Goal: Task Accomplishment & Management: Manage account settings

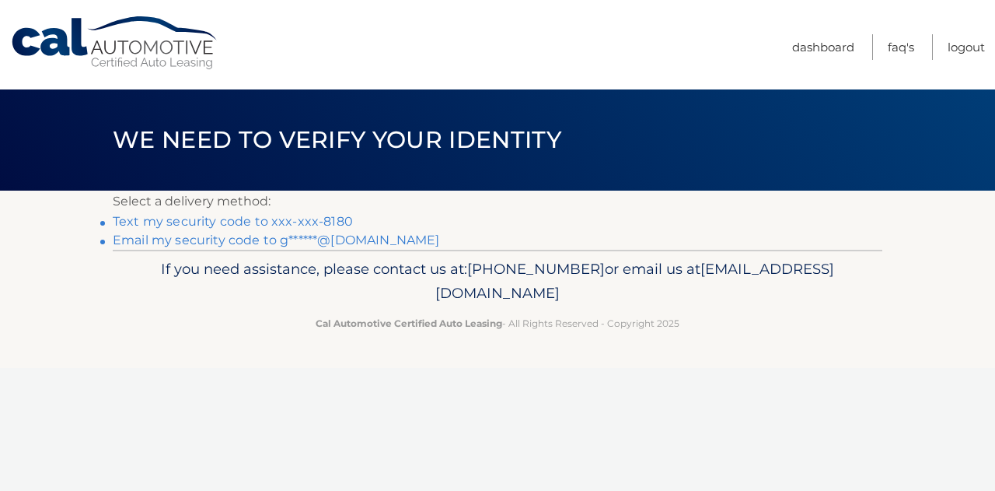
click at [211, 223] on link "Text my security code to xxx-xxx-8180" at bounding box center [233, 221] width 240 height 15
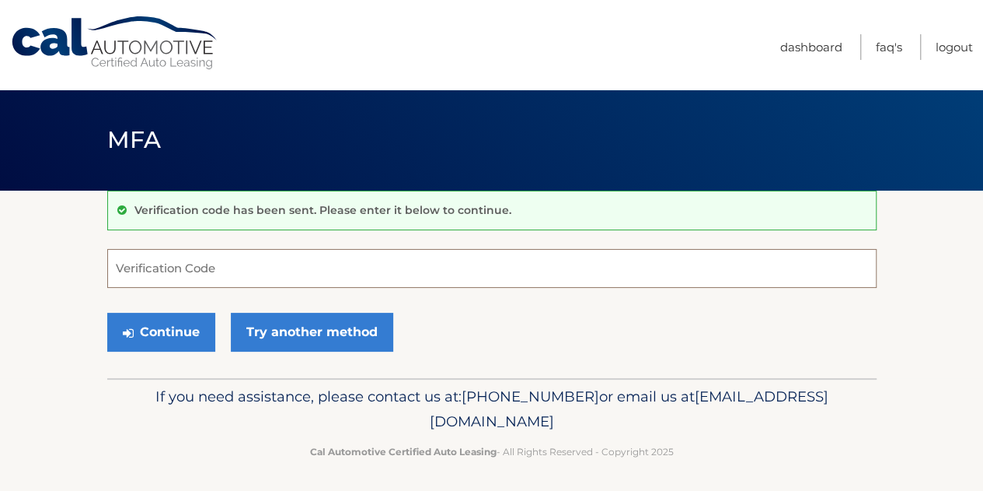
click at [148, 265] on input "Verification Code" at bounding box center [492, 268] width 770 height 39
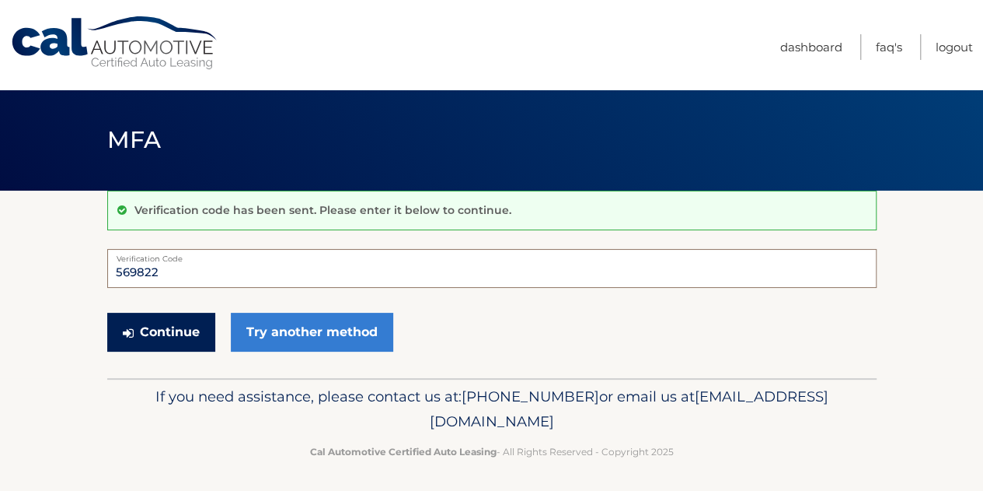
type input "569822"
click at [169, 333] on button "Continue" at bounding box center [161, 332] width 108 height 39
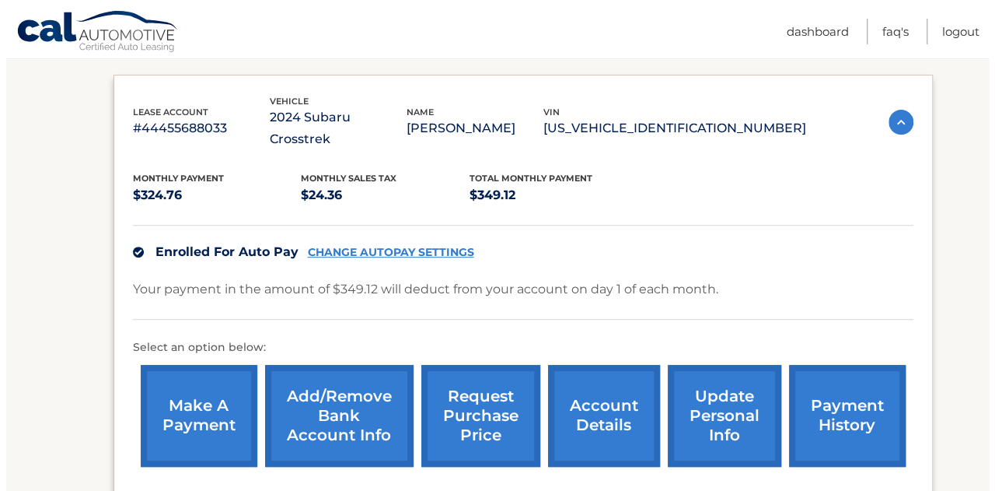
scroll to position [250, 0]
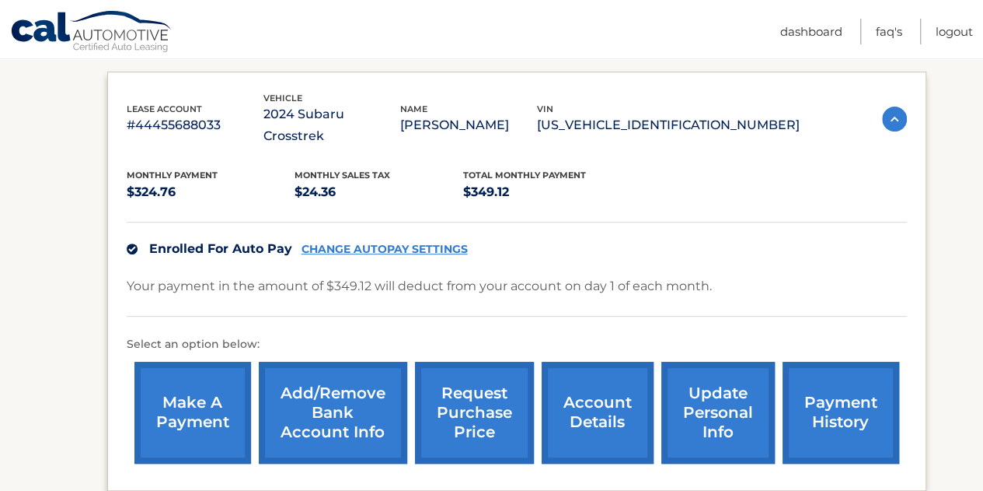
click at [478, 405] on link "request purchase price" at bounding box center [474, 412] width 119 height 102
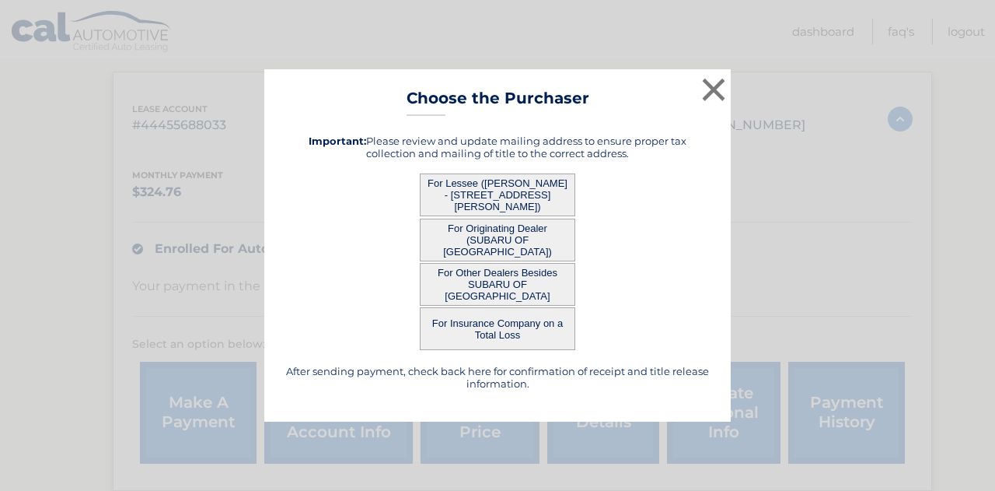
click at [515, 194] on button "For Lessee (GINA GOREY - 714 Shelby Pkwy, , Louisville, KY 40203)" at bounding box center [497, 194] width 155 height 43
click at [496, 196] on button "For Lessee (GINA GOREY - 714 Shelby Pkwy, , Louisville, KY 40203)" at bounding box center [497, 194] width 155 height 43
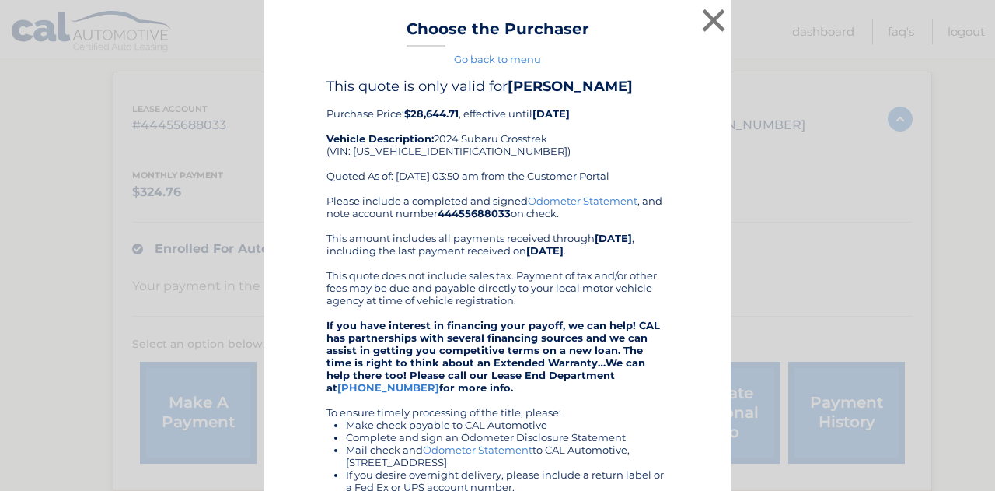
click at [496, 58] on link "Go back to menu" at bounding box center [497, 59] width 87 height 12
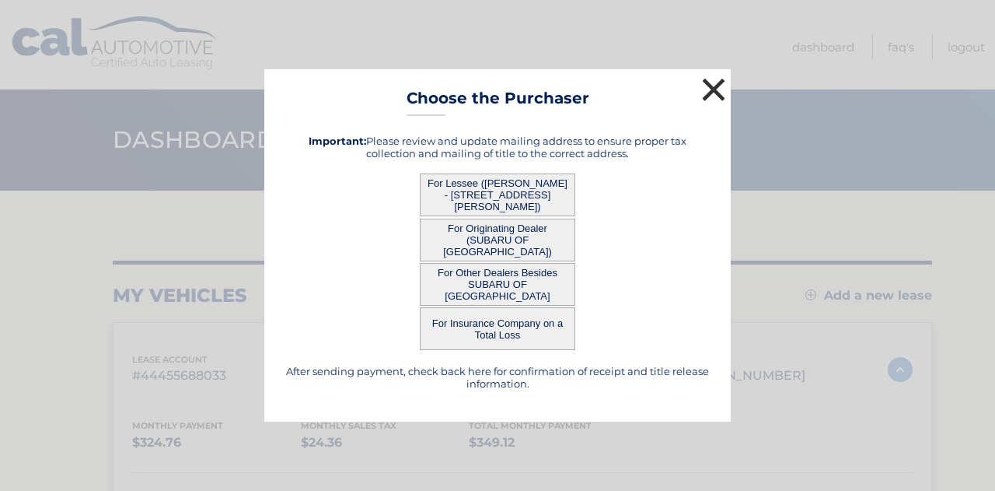
click at [719, 86] on button "×" at bounding box center [713, 89] width 31 height 31
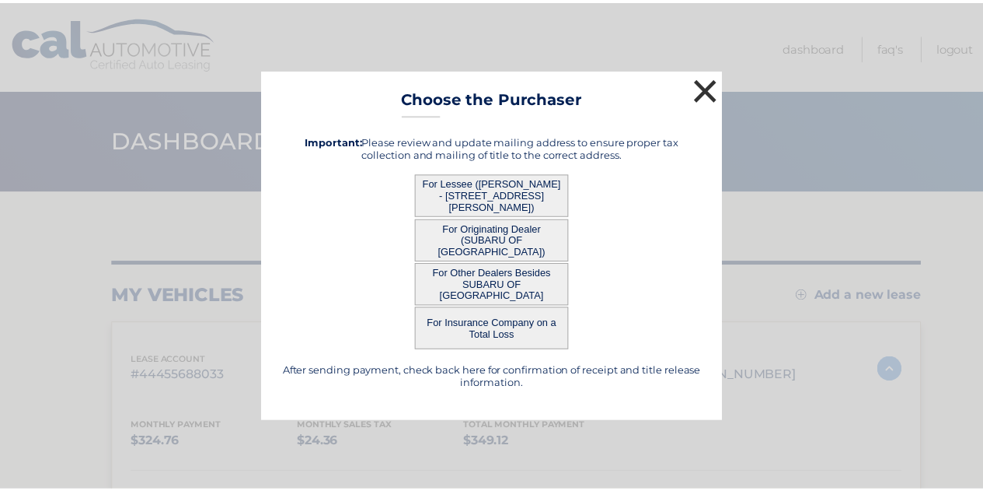
scroll to position [390, 0]
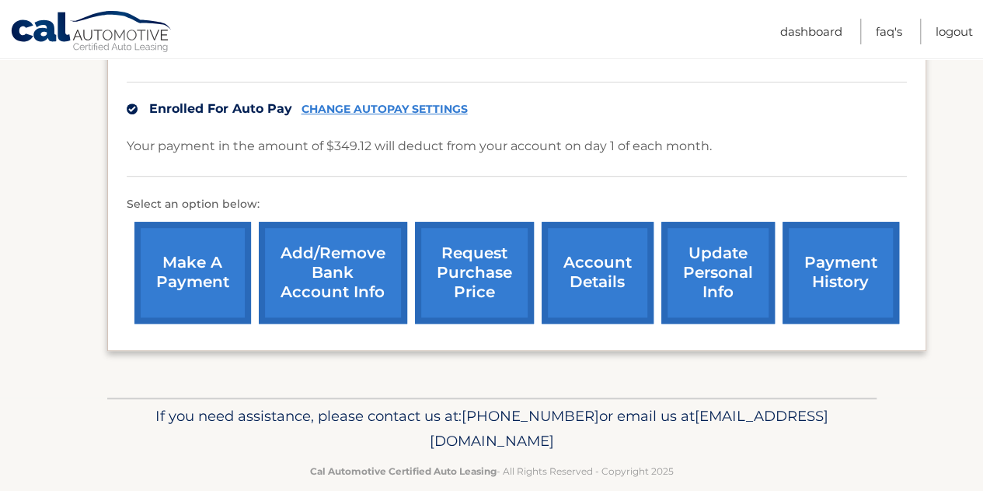
click at [382, 246] on link "Add/Remove bank account info" at bounding box center [333, 273] width 148 height 102
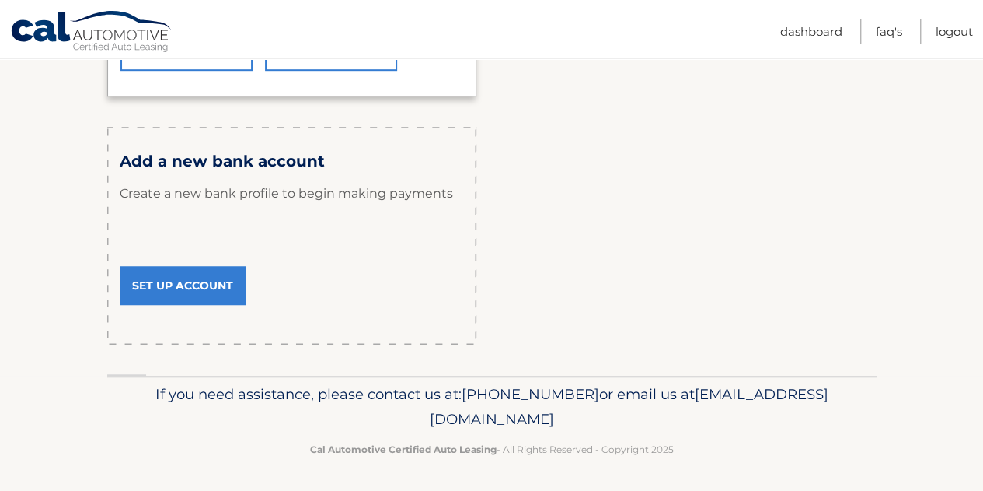
scroll to position [495, 0]
